Goal: Check status: Check status

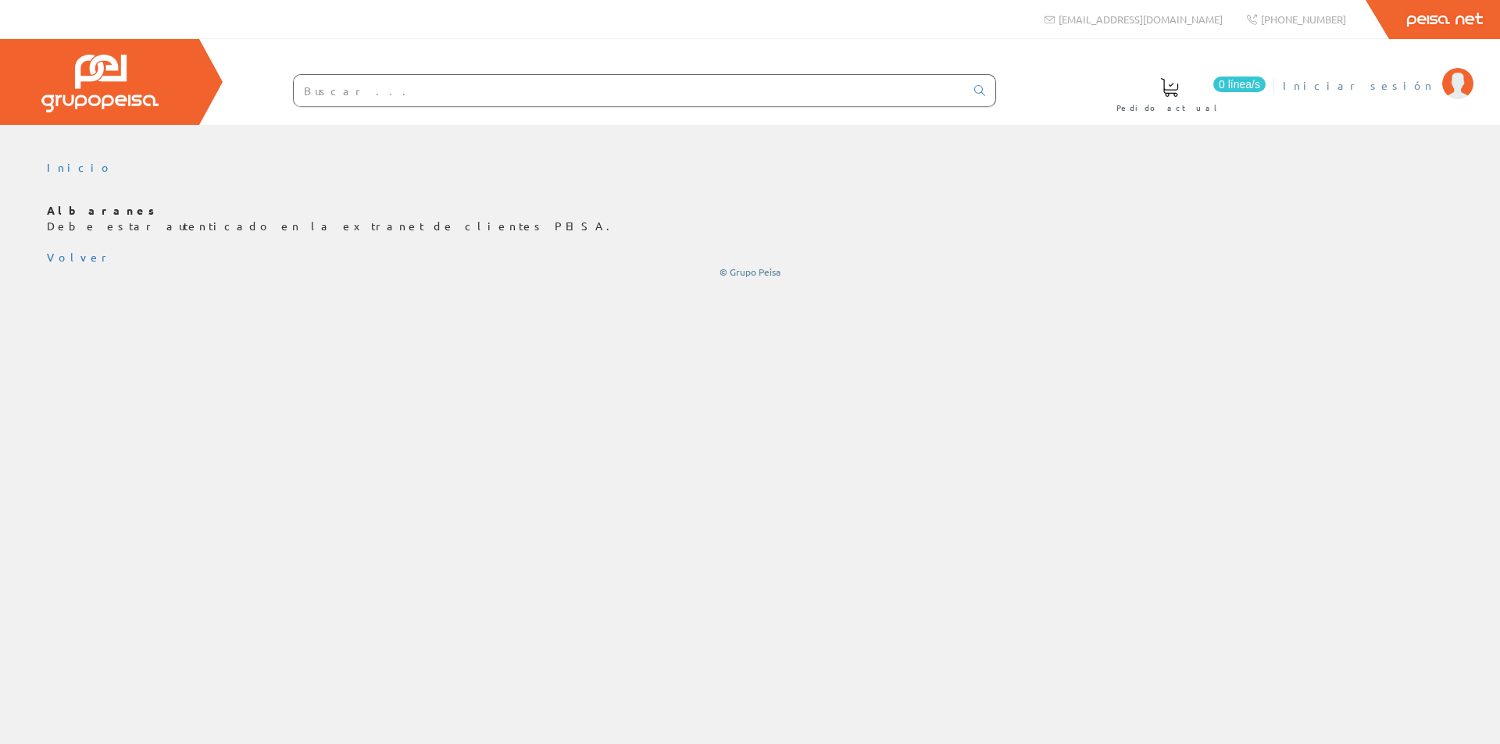
click at [1411, 89] on span "Iniciar sesión" at bounding box center [1359, 85] width 152 height 16
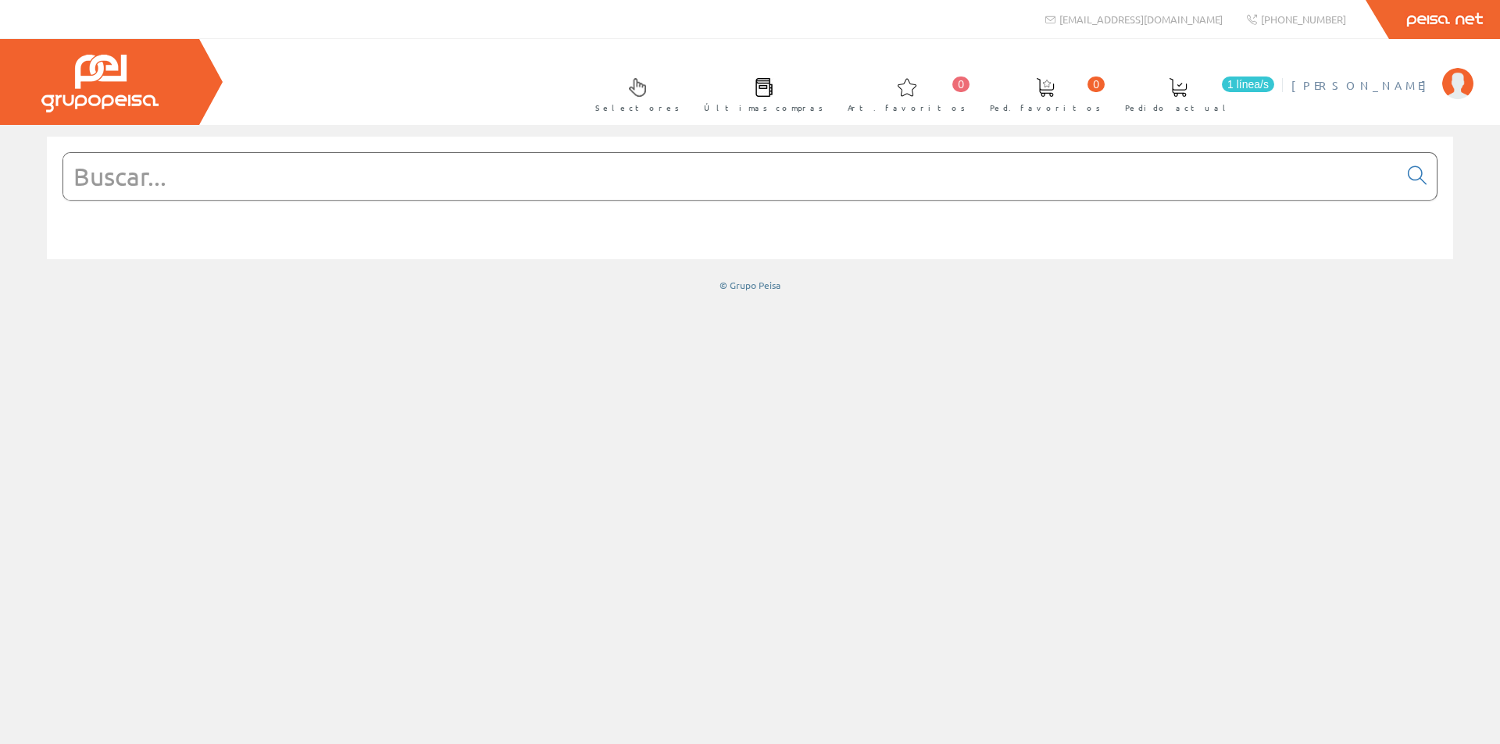
click at [1390, 85] on span "[PERSON_NAME]" at bounding box center [1362, 85] width 143 height 16
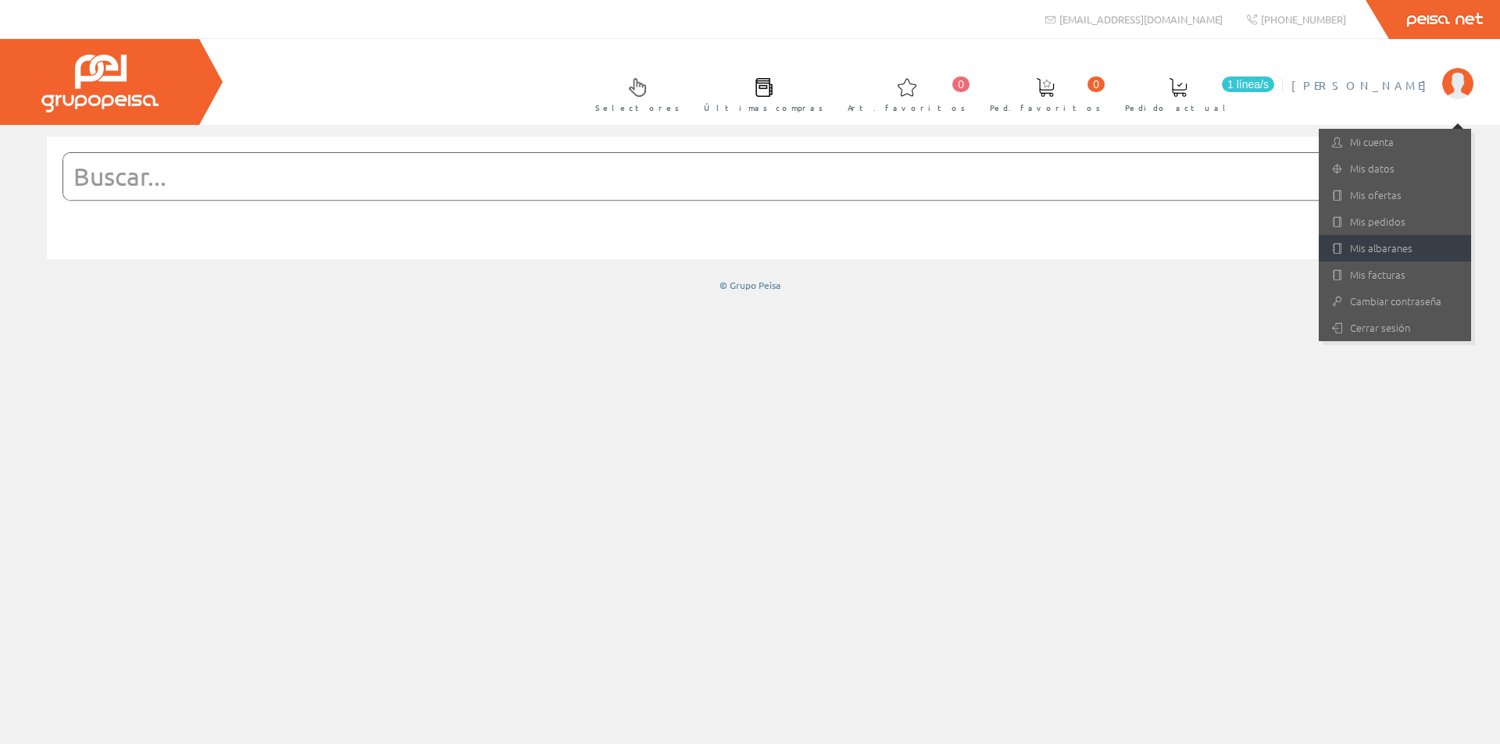
click at [1370, 244] on link "Mis albaranes" at bounding box center [1395, 248] width 152 height 27
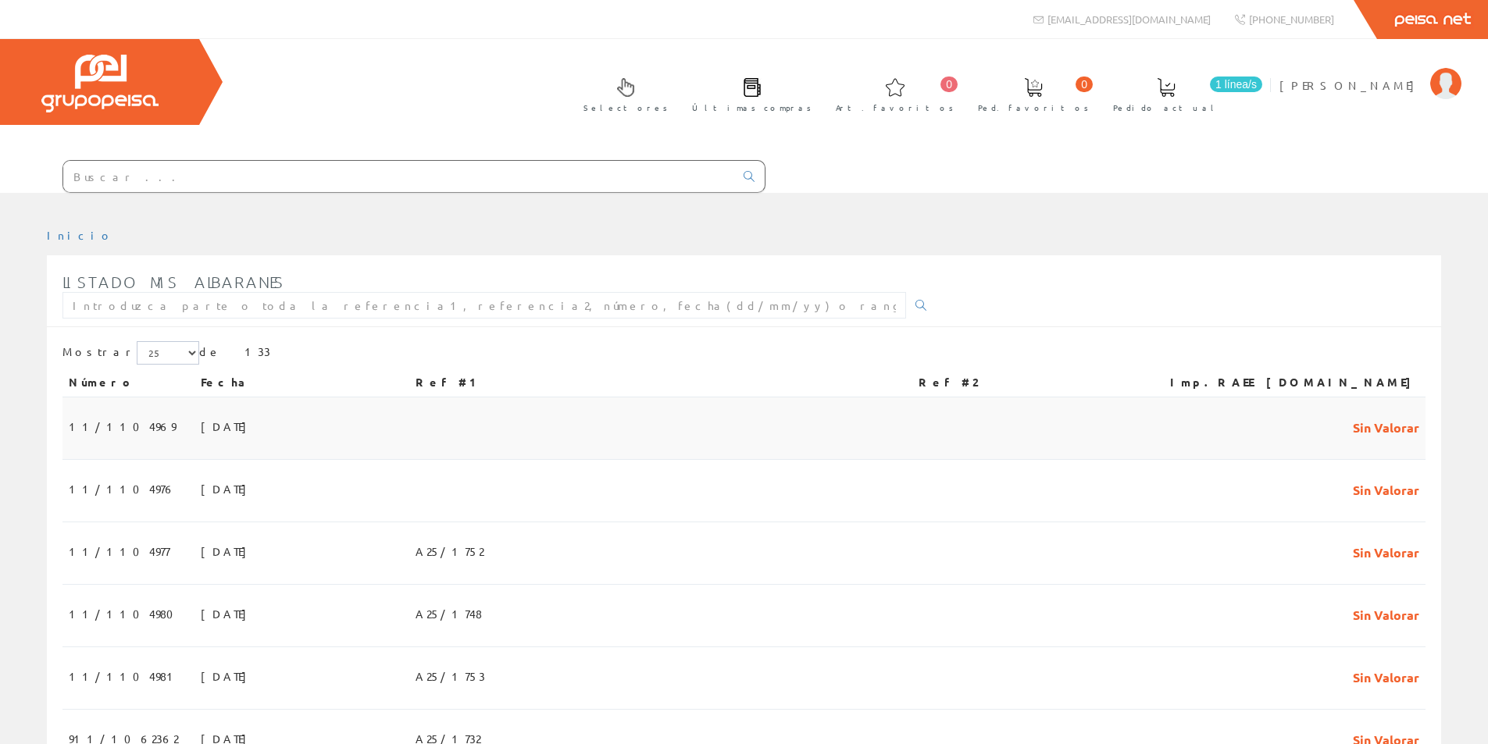
click at [201, 426] on span "25/08/2025" at bounding box center [228, 426] width 54 height 27
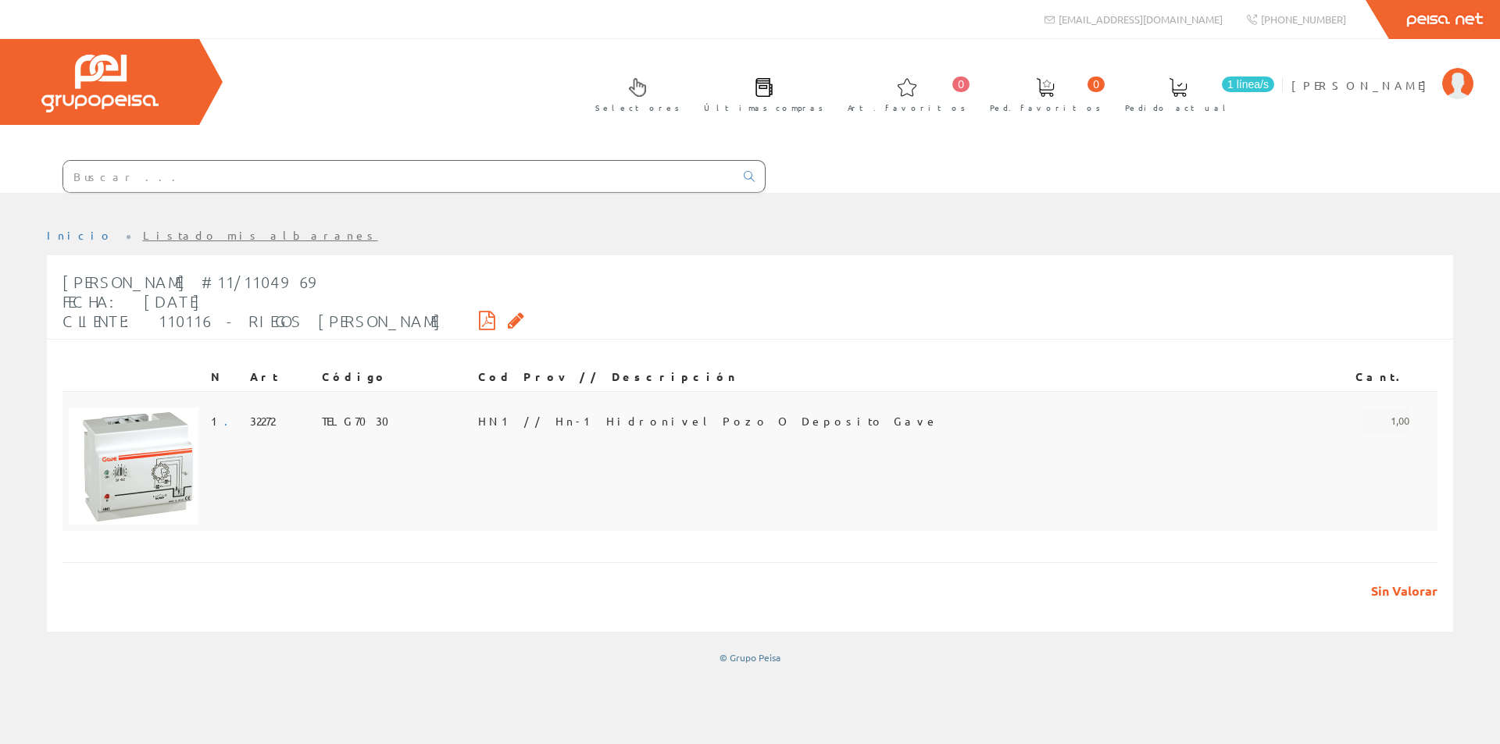
click at [578, 412] on span "HN1 // Hn-1 Hidronivel Pozo O Deposito Gave" at bounding box center [708, 421] width 460 height 27
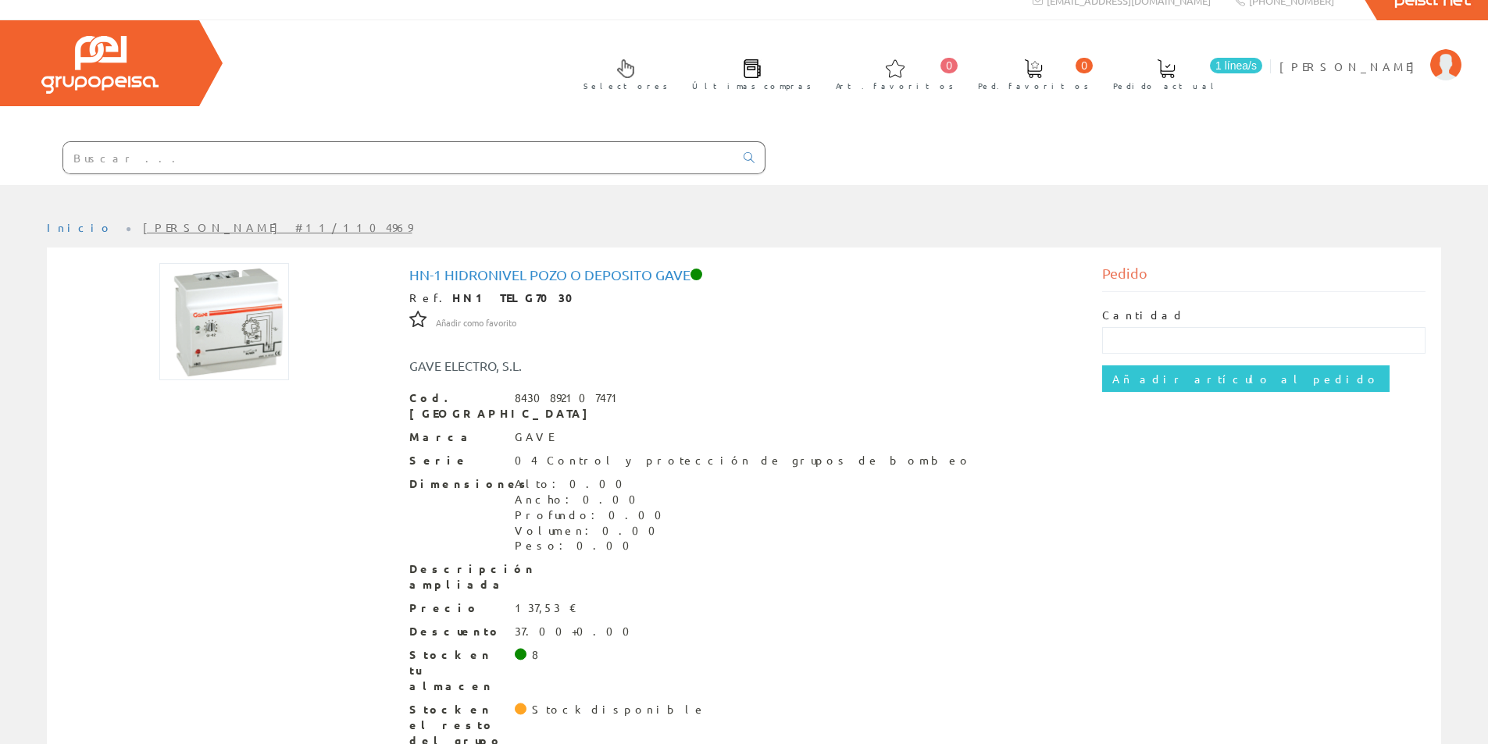
scroll to position [28, 0]
